Goal: Navigation & Orientation: Find specific page/section

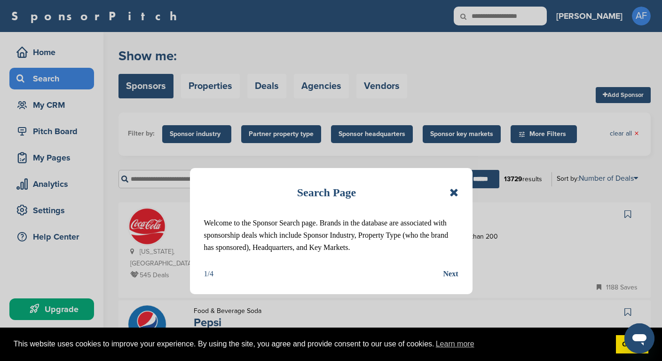
click at [453, 190] on icon at bounding box center [453, 192] width 9 height 11
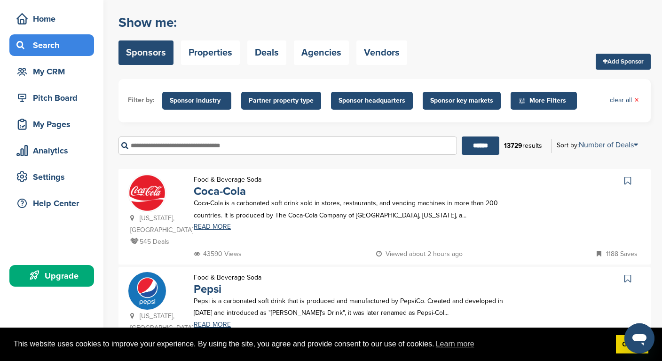
scroll to position [38, 0]
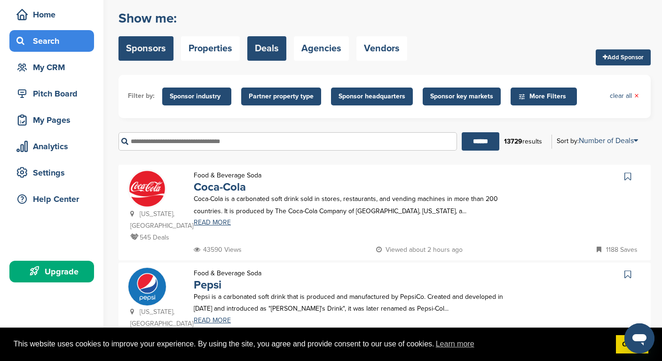
click at [267, 51] on link "Deals" at bounding box center [266, 48] width 39 height 24
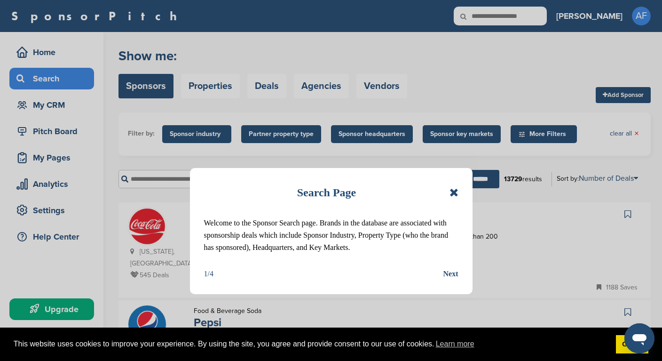
click at [454, 188] on icon at bounding box center [453, 192] width 9 height 11
